Goal: Information Seeking & Learning: Check status

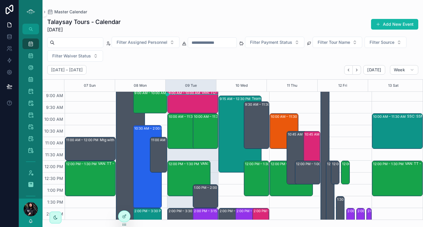
scroll to position [47, 0]
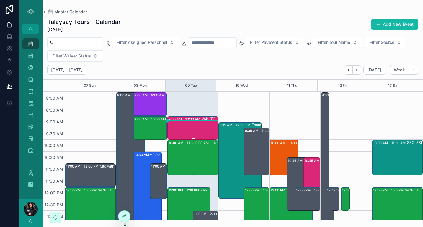
click at [179, 131] on div "9:00 AM – 10:00 AM VAN: TO - [PERSON_NAME] (14) [PERSON_NAME], [GEOGRAPHIC_DATA…" at bounding box center [193, 127] width 49 height 22
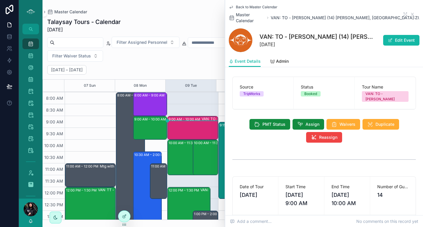
type input "****"
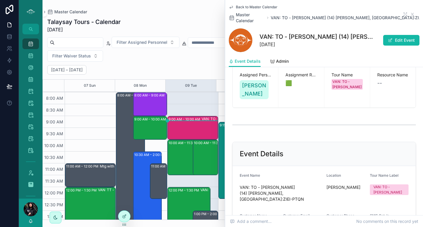
scroll to position [96, 0]
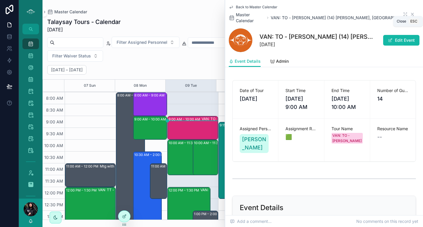
click at [411, 13] on icon "scrollable content" at bounding box center [412, 14] width 2 height 2
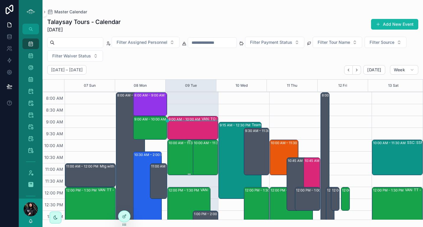
click at [180, 152] on div "10:00 AM – 11:30 AM VAN: TT - [PERSON_NAME] (1) [PERSON_NAME], TW:HTAX-KXBV" at bounding box center [189, 157] width 41 height 34
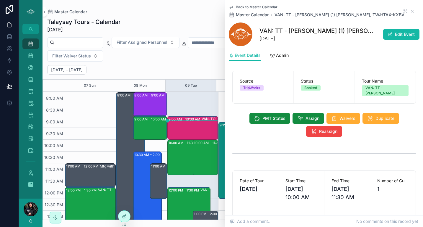
click at [180, 152] on div "10:00 AM – 11:30 AM VAN: TT - [PERSON_NAME] (1) [PERSON_NAME], TW:HTAX-KXBV" at bounding box center [189, 157] width 41 height 34
click at [421, 37] on div "Back to Master Calendar Master Calendar VAN: TT - [PERSON_NAME] (1) [PERSON_NAM…" at bounding box center [324, 107] width 198 height 215
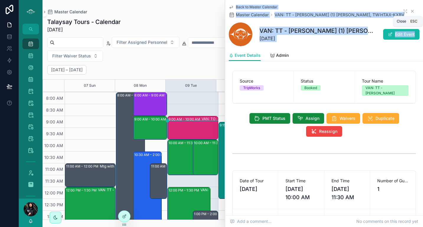
click at [411, 12] on icon "scrollable content" at bounding box center [412, 11] width 2 height 2
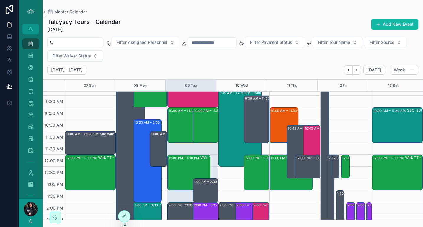
scroll to position [95, 0]
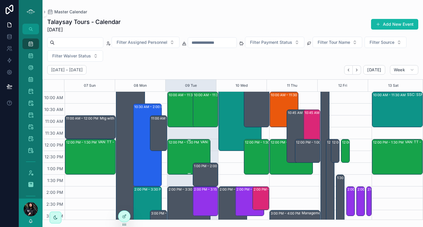
click at [187, 148] on div "12:00 PM – 1:30 PM VAN: TT - [PERSON_NAME] (1) [PERSON_NAME], TW:ECGK-RFMW" at bounding box center [189, 156] width 41 height 34
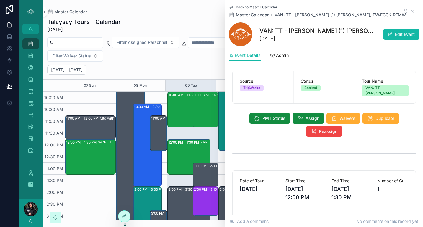
click at [230, 8] on icon "scrollable content" at bounding box center [231, 7] width 3 height 2
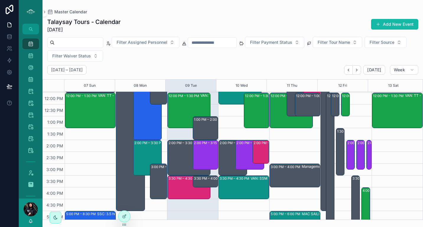
scroll to position [143, 0]
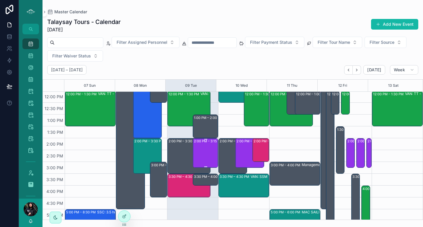
click at [200, 155] on div "2:00 PM – 3:15 PM VAN: [GEOGRAPHIC_DATA][PERSON_NAME] (4) [PERSON_NAME], TW:[PE…" at bounding box center [206, 153] width 24 height 28
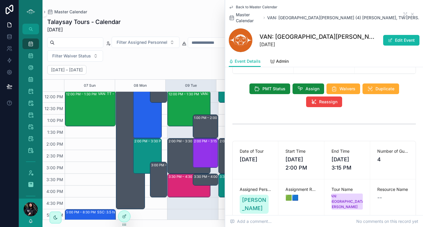
scroll to position [32, 0]
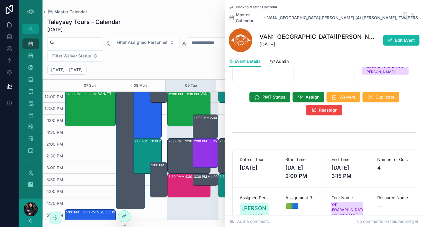
click at [233, 6] on icon "scrollable content" at bounding box center [231, 7] width 5 height 5
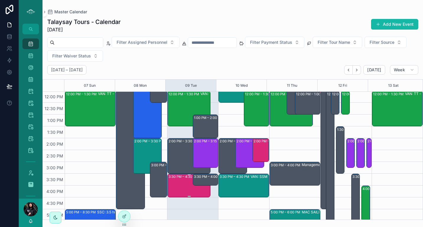
click at [186, 185] on div "3:30 PM – 4:30 PM VAN: TO - [PERSON_NAME] (1) [PERSON_NAME], TW:RZQE-YWFH" at bounding box center [189, 185] width 41 height 22
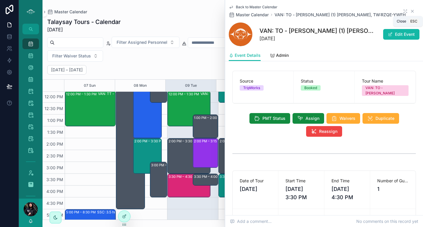
click at [410, 12] on icon "scrollable content" at bounding box center [412, 11] width 5 height 5
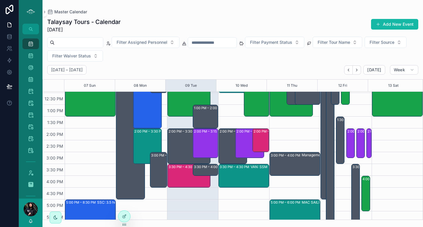
scroll to position [161, 0]
